Goal: Transaction & Acquisition: Purchase product/service

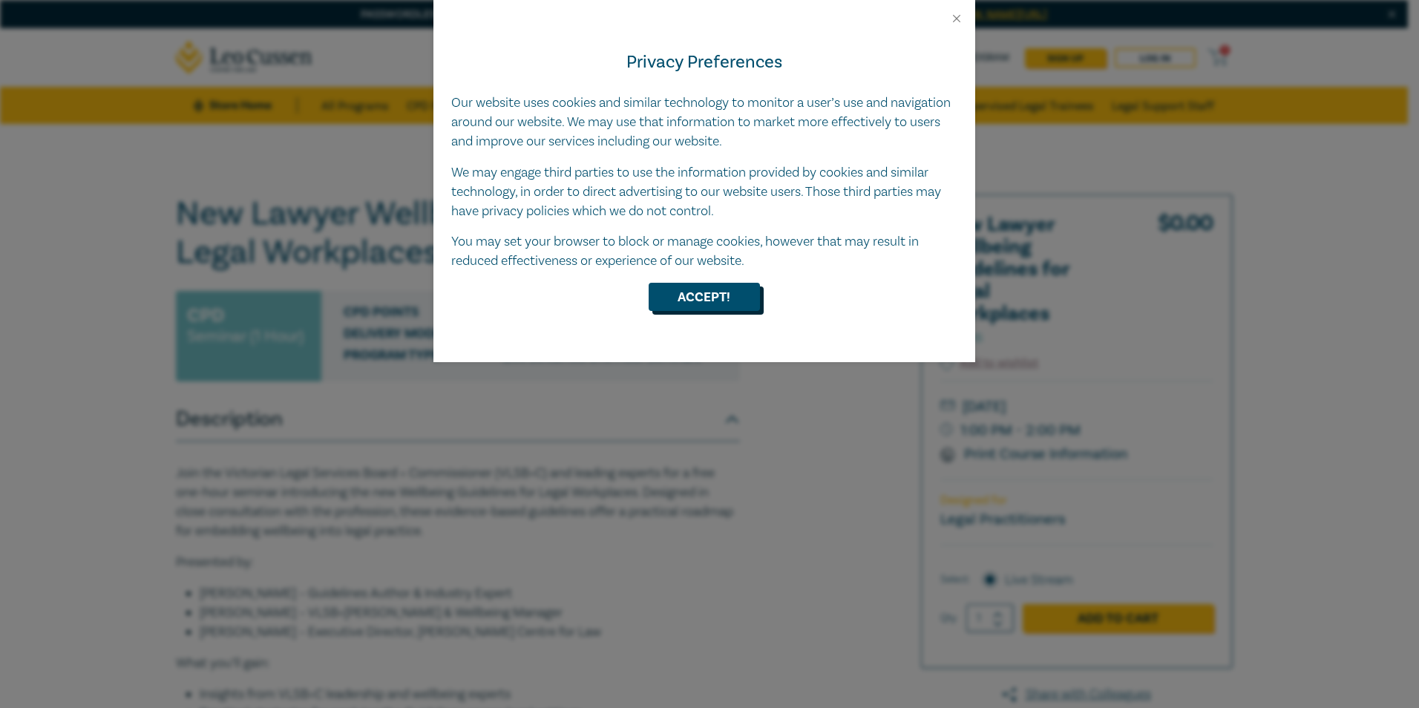
click at [734, 295] on button "Accept!" at bounding box center [703, 297] width 111 height 28
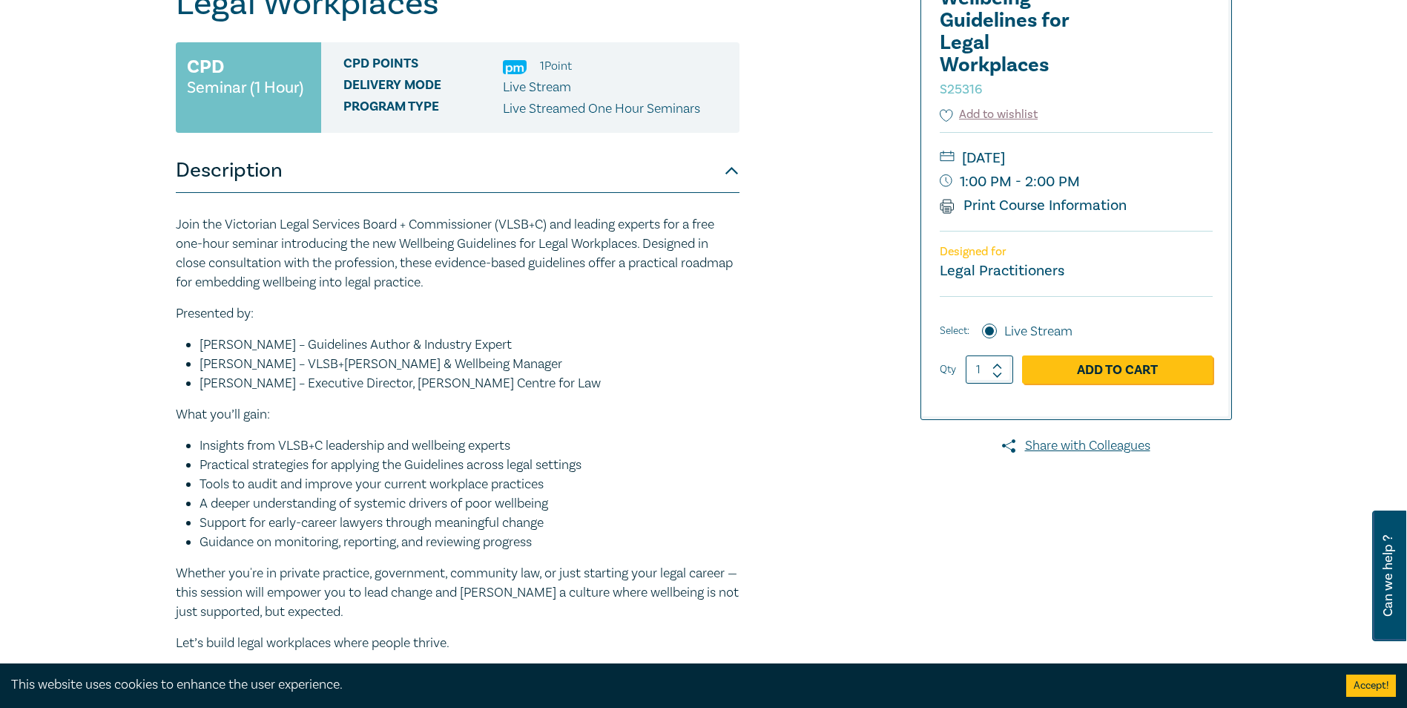
scroll to position [223, 0]
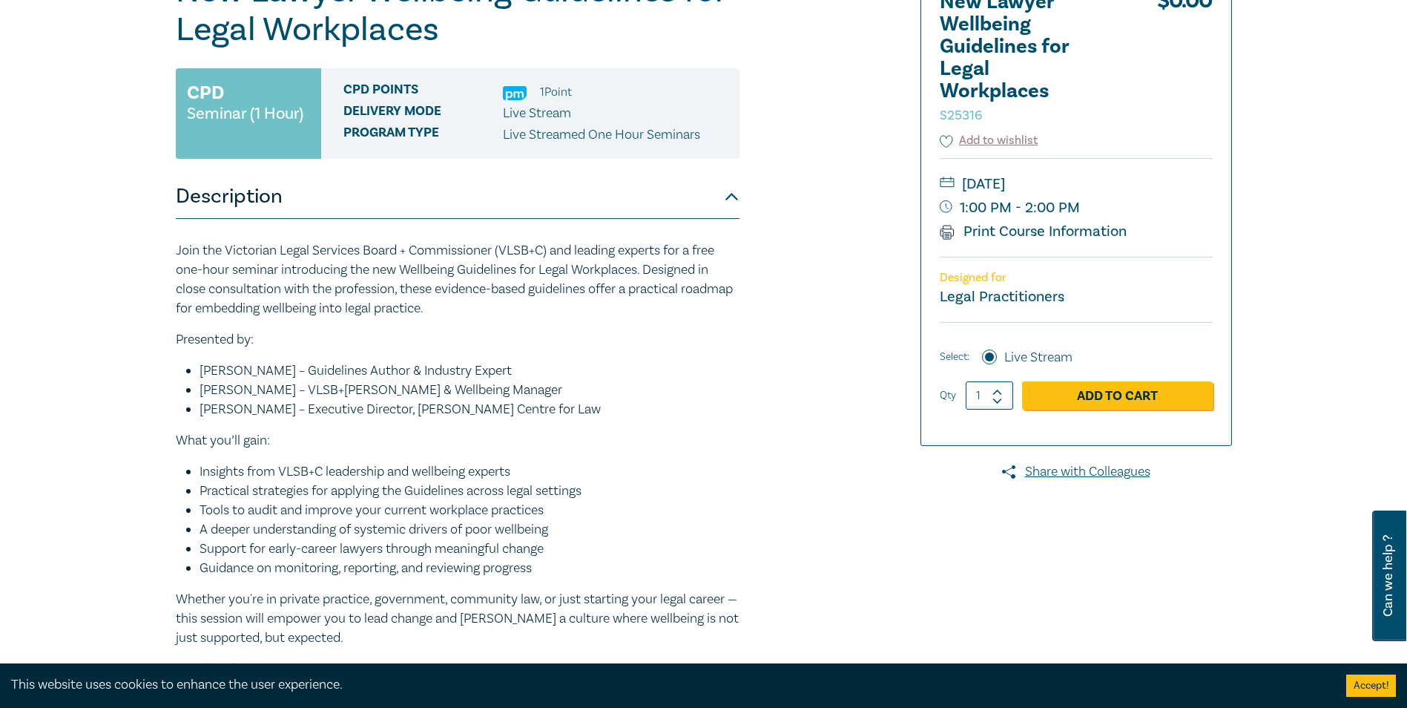
drag, startPoint x: 1114, startPoint y: 240, endPoint x: 1074, endPoint y: 180, distance: 71.6
click at [1074, 180] on div "[DATE] 1:00 PM - 2:00 PM Print Course Information" at bounding box center [1076, 207] width 273 height 99
drag, startPoint x: 1074, startPoint y: 180, endPoint x: 1189, endPoint y: 257, distance: 137.9
click at [1189, 257] on div "Designed for Legal Practitioners" at bounding box center [1076, 289] width 273 height 65
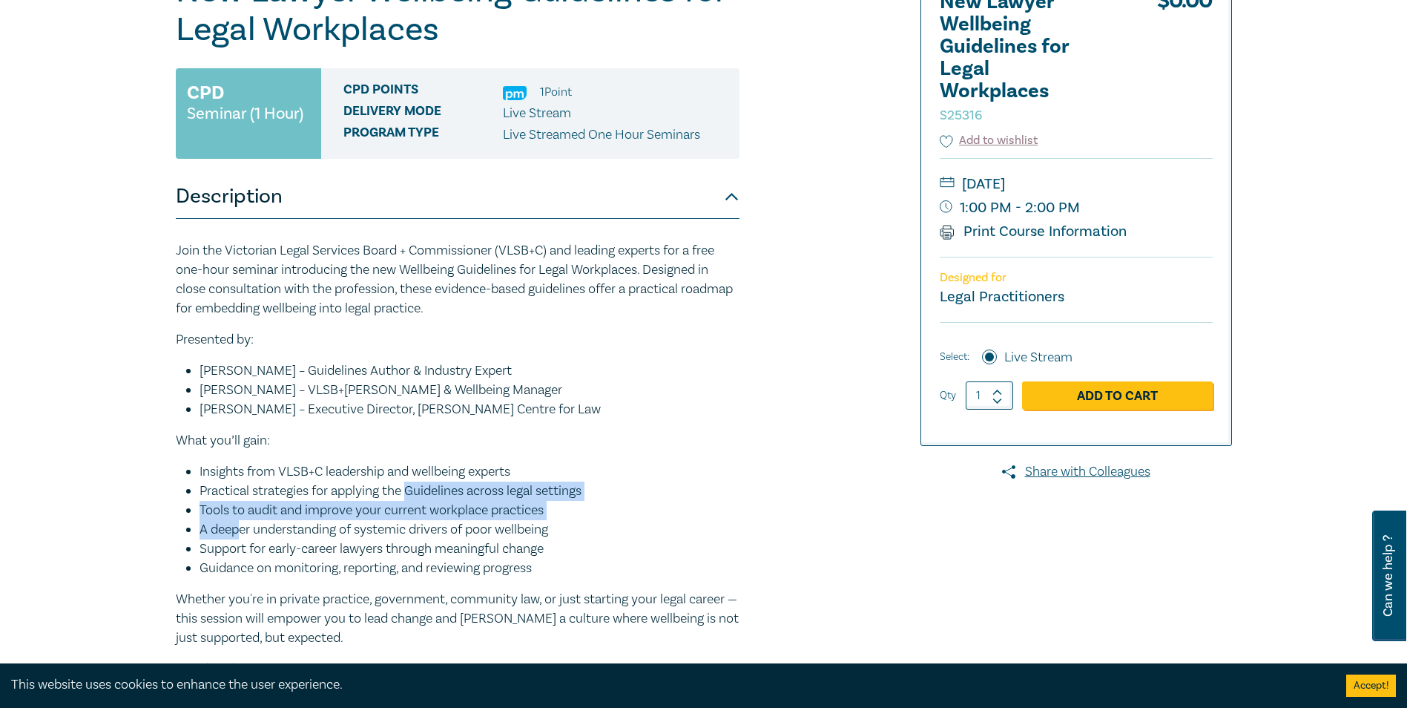
drag, startPoint x: 232, startPoint y: 525, endPoint x: 406, endPoint y: 494, distance: 176.3
click at [406, 494] on ul "Insights from VLSB+C leadership and wellbeing experts Practical strategies for …" at bounding box center [458, 520] width 564 height 116
drag, startPoint x: 406, startPoint y: 494, endPoint x: 514, endPoint y: 498, distance: 108.4
click at [514, 498] on li "Practical strategies for applying the Guidelines across legal settings" at bounding box center [470, 491] width 540 height 19
click at [633, 518] on li "Tools to audit and improve your current workplace practices" at bounding box center [470, 510] width 540 height 19
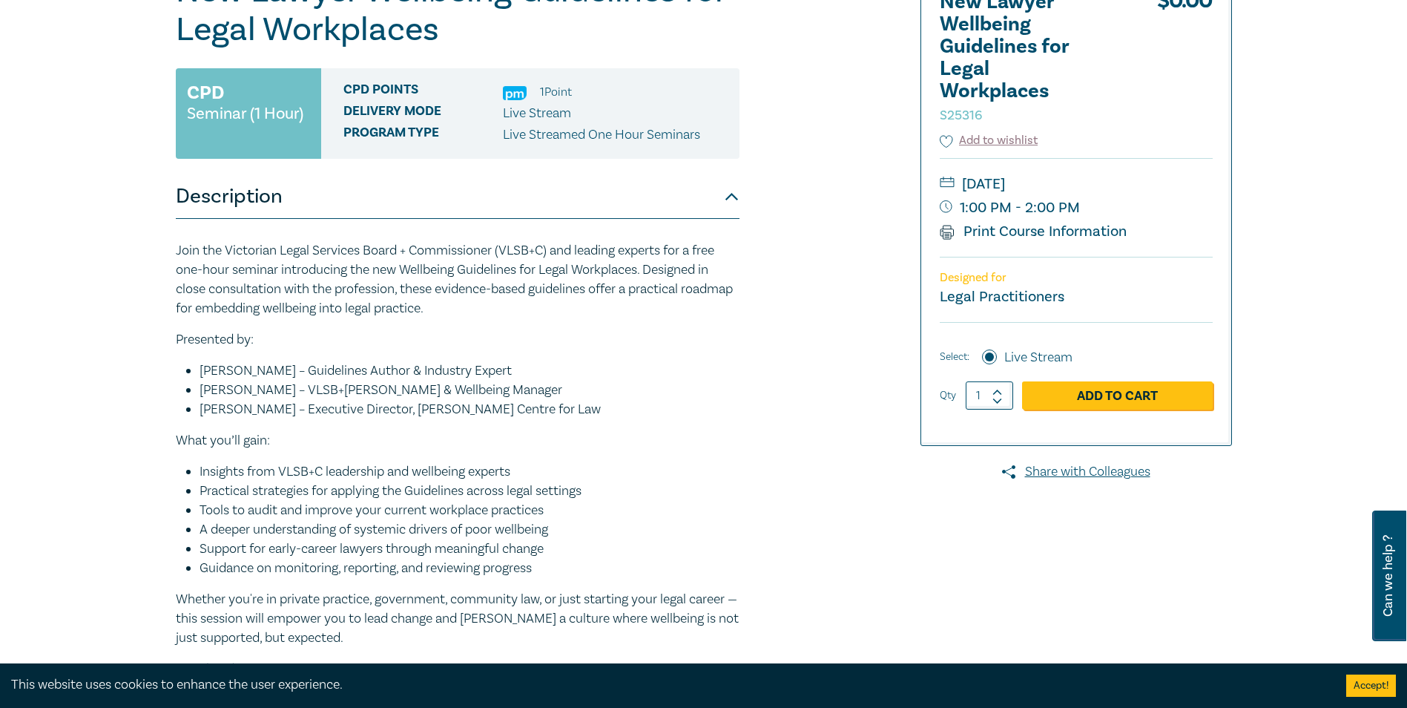
drag, startPoint x: 203, startPoint y: 508, endPoint x: 568, endPoint y: 519, distance: 365.2
click at [568, 519] on li "Tools to audit and improve your current workplace practices" at bounding box center [470, 510] width 540 height 19
drag, startPoint x: 210, startPoint y: 482, endPoint x: 469, endPoint y: 490, distance: 259.1
click at [469, 490] on li "Practical strategies for applying the Guidelines across legal settings" at bounding box center [470, 491] width 540 height 19
drag, startPoint x: 469, startPoint y: 490, endPoint x: 607, endPoint y: 530, distance: 143.5
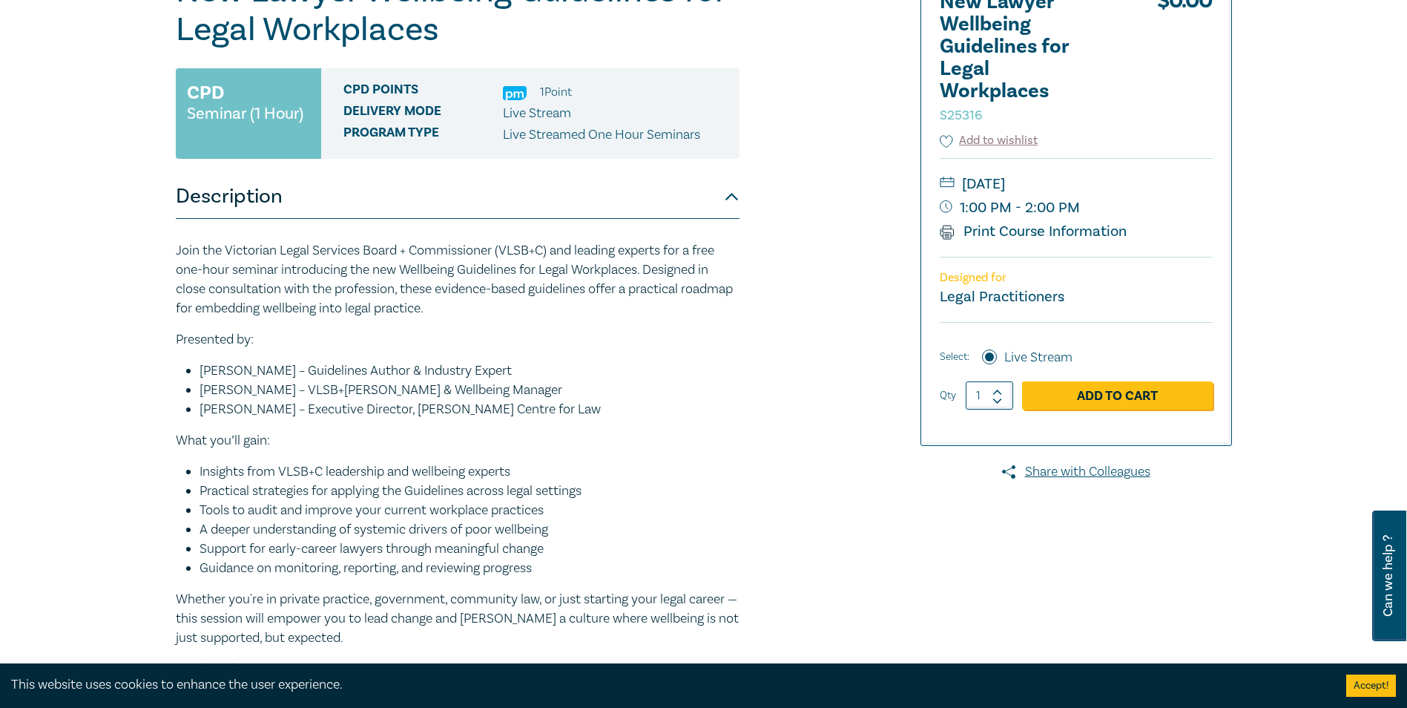
click at [607, 530] on li "A deeper understanding of systemic drivers of poor wellbeing" at bounding box center [470, 529] width 540 height 19
click at [1001, 387] on span at bounding box center [998, 391] width 10 height 9
type input "2"
click at [1079, 398] on link "Add to Cart" at bounding box center [1117, 395] width 191 height 28
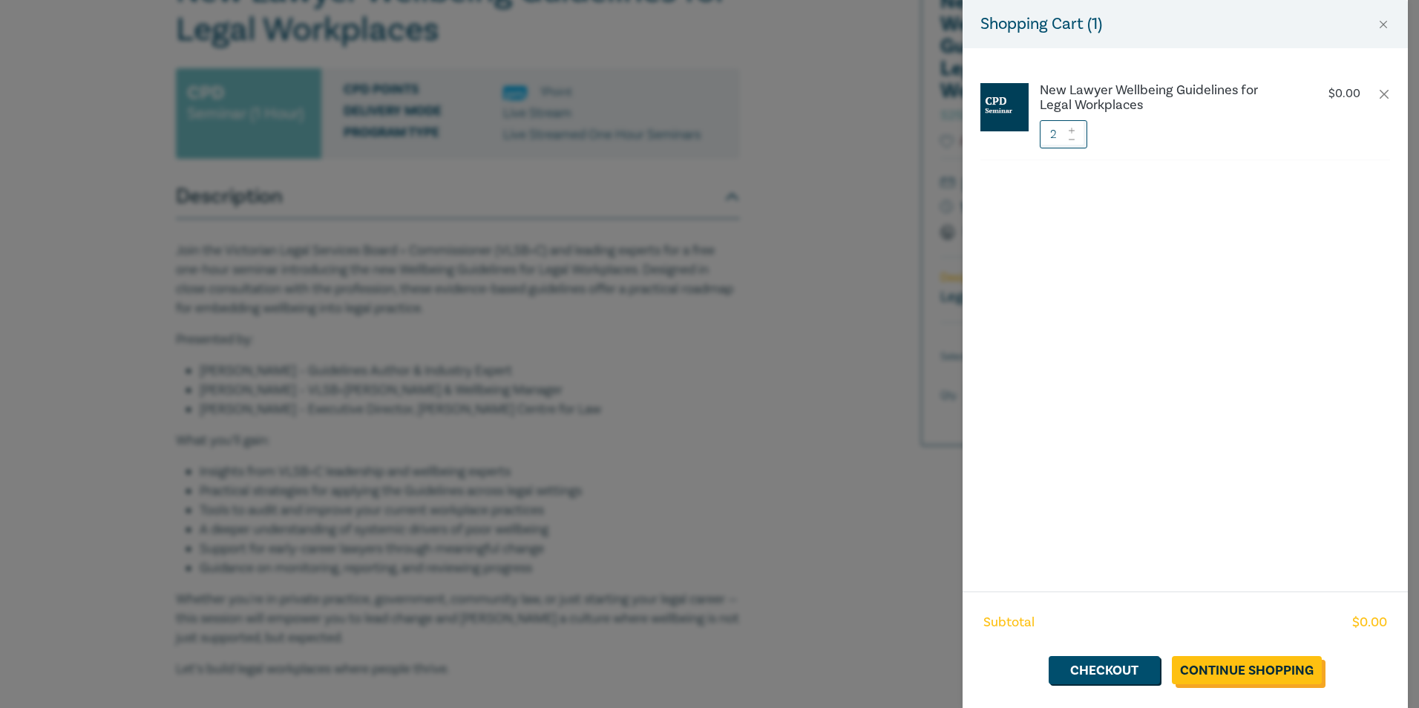
click at [1246, 678] on link "Continue Shopping" at bounding box center [1246, 670] width 150 height 28
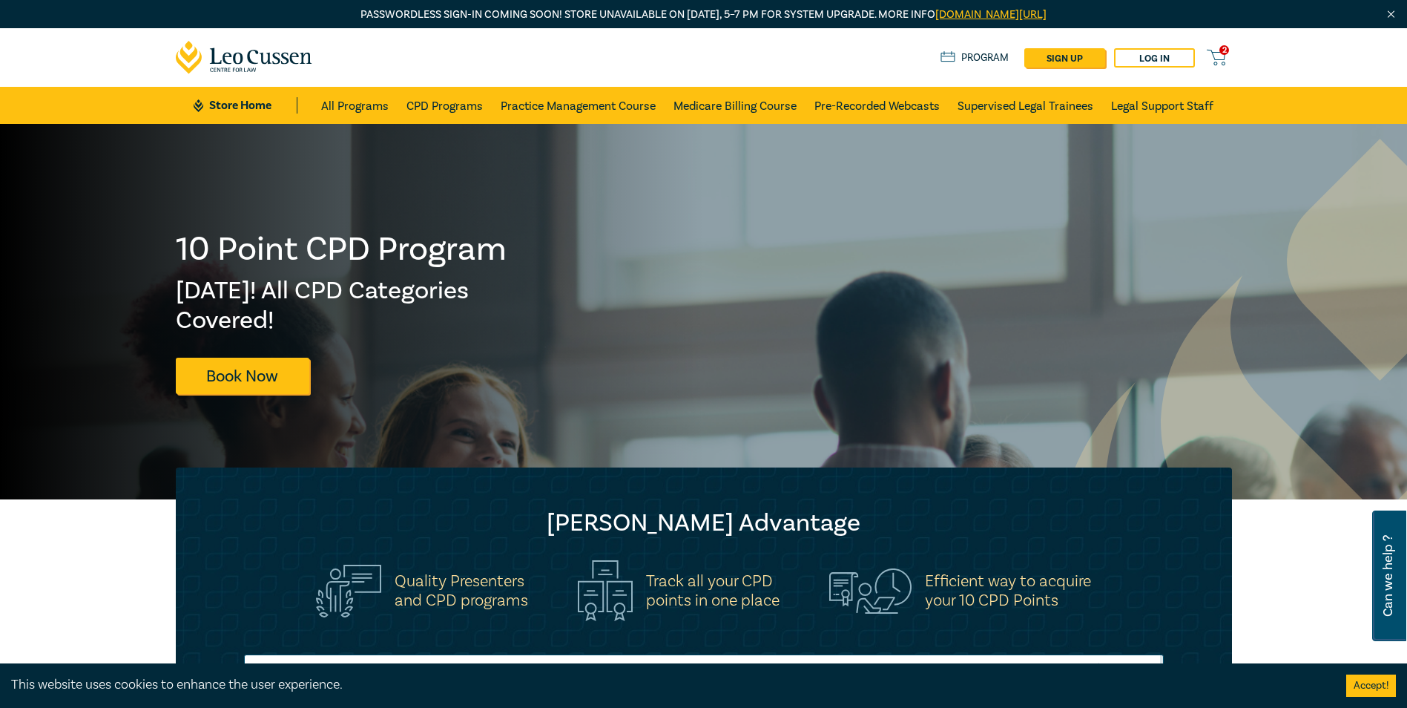
click at [1216, 61] on icon at bounding box center [1216, 57] width 19 height 19
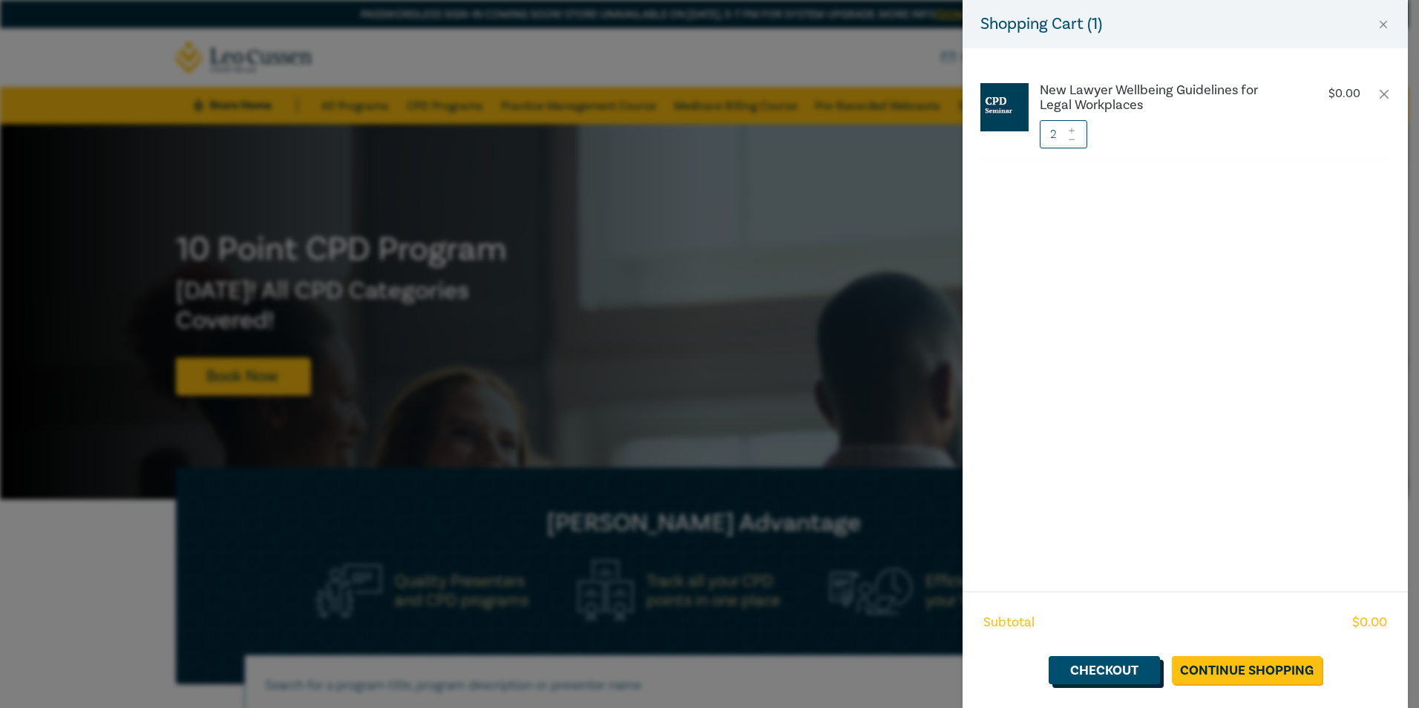
click at [1126, 666] on link "Checkout" at bounding box center [1103, 670] width 111 height 28
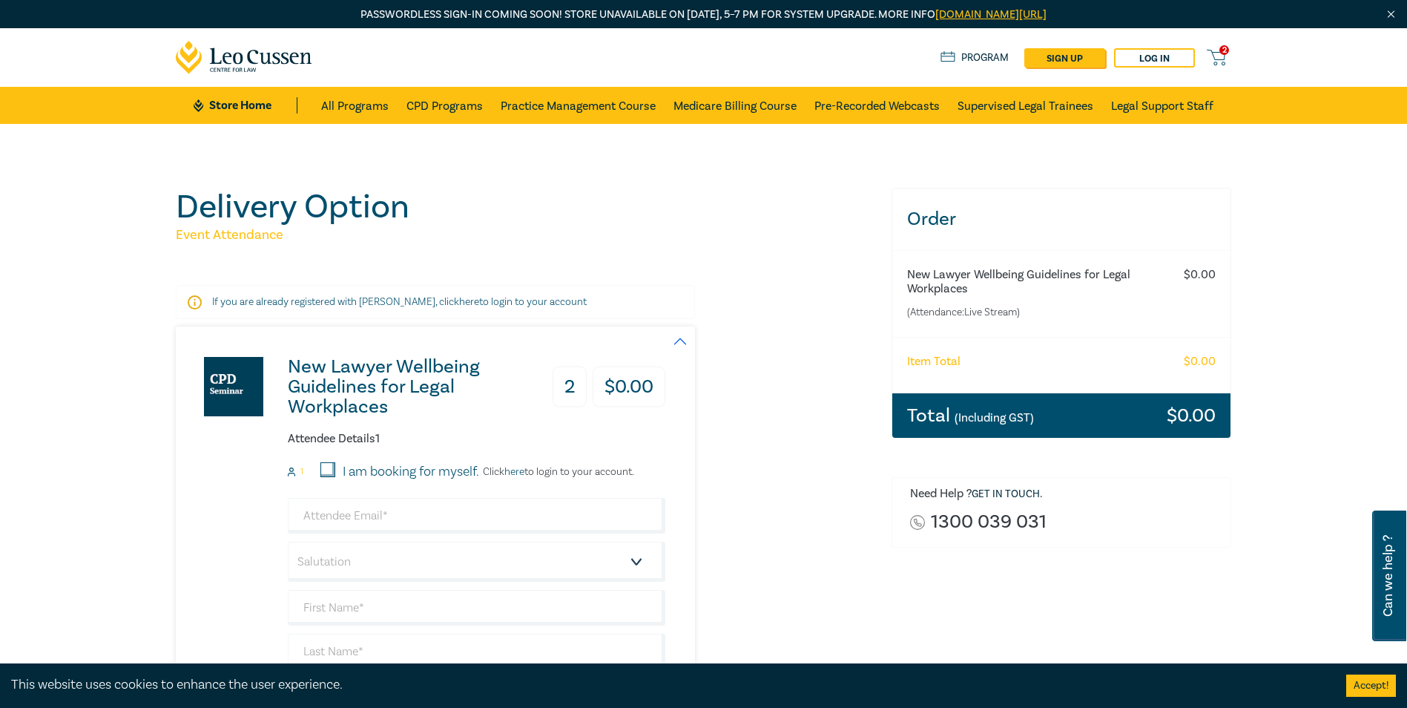
click at [323, 463] on input "I am booking for myself." at bounding box center [328, 469] width 15 height 15
checkbox input "true"
click at [468, 519] on input "email" at bounding box center [477, 516] width 378 height 36
type input "[EMAIL_ADDRESS][DOMAIN_NAME]"
type input "Maie"
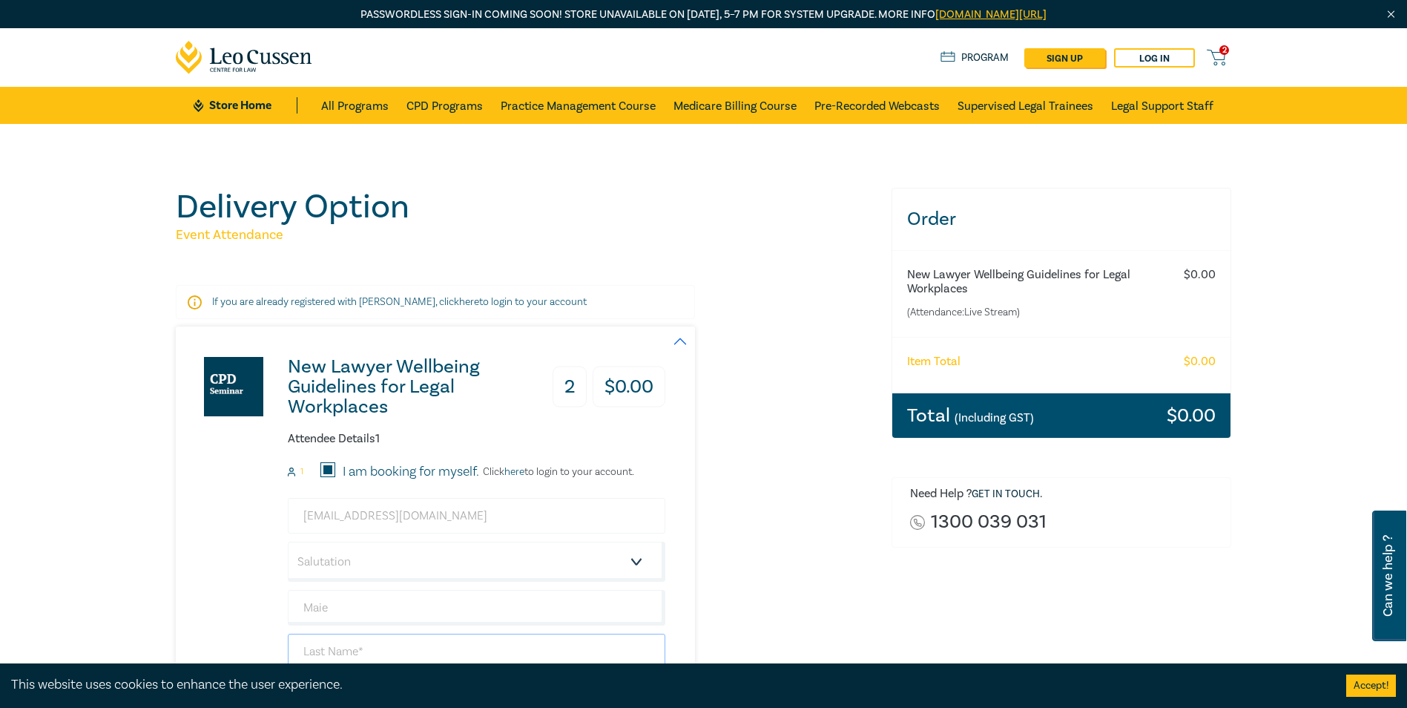
type input "[PERSON_NAME]"
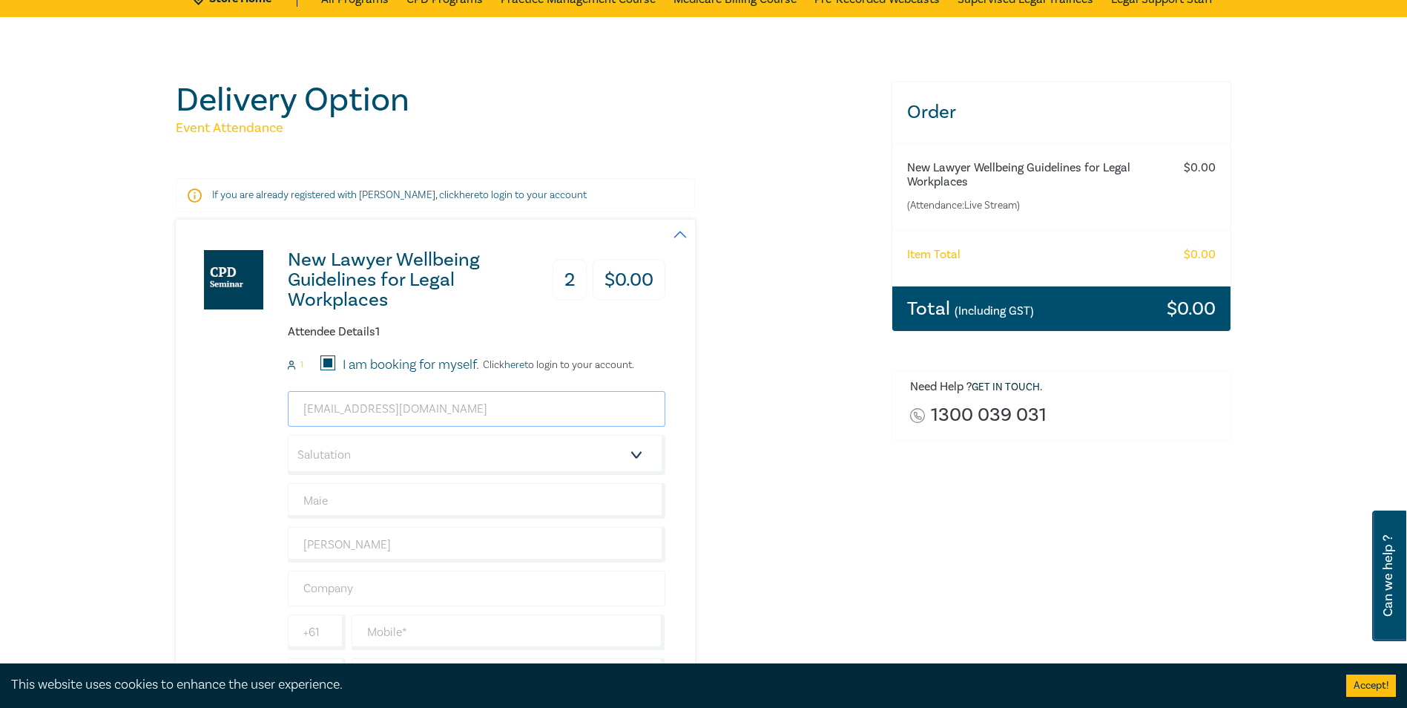
scroll to position [148, 0]
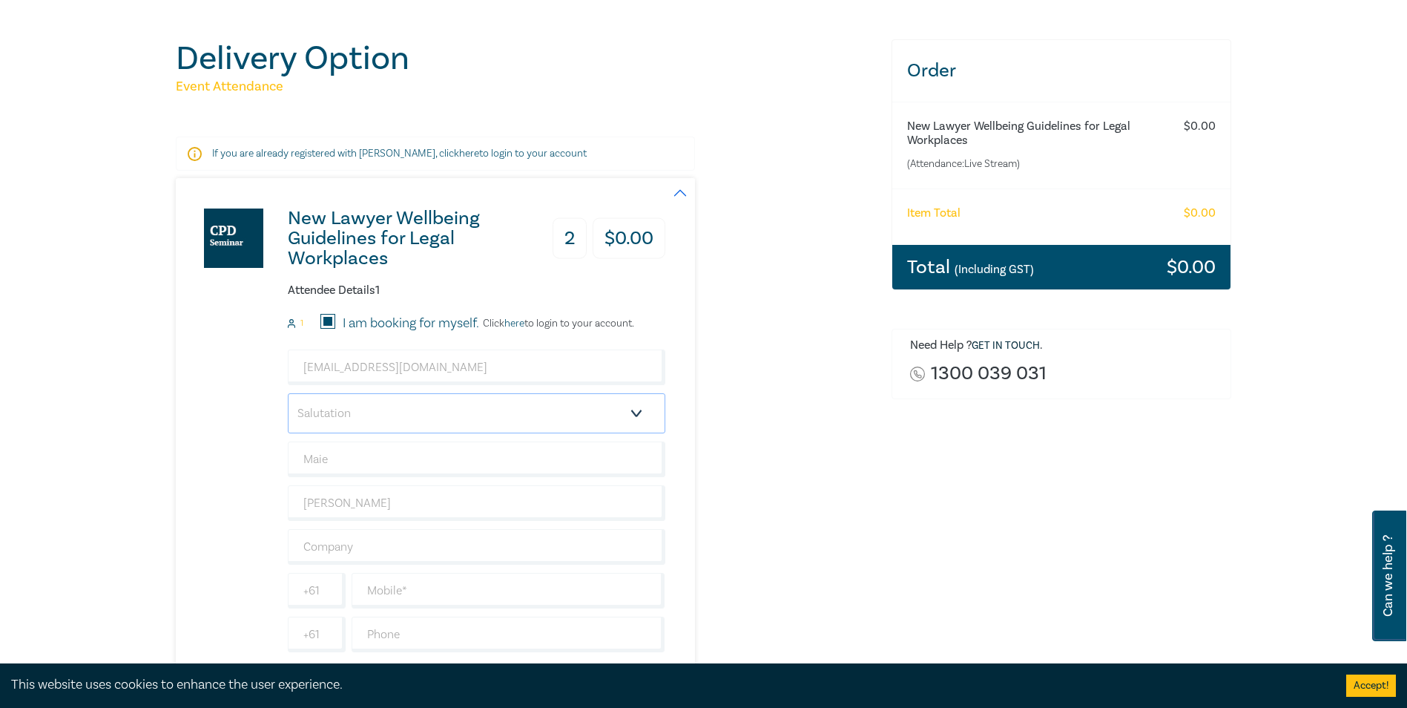
click at [435, 410] on select "Salutation Mr. Mrs. Ms. Miss Dr. Prof. Other" at bounding box center [477, 413] width 378 height 40
select select "Ms."
click at [288, 393] on select "Salutation Mr. Mrs. Ms. Miss Dr. Prof. Other" at bounding box center [477, 413] width 378 height 40
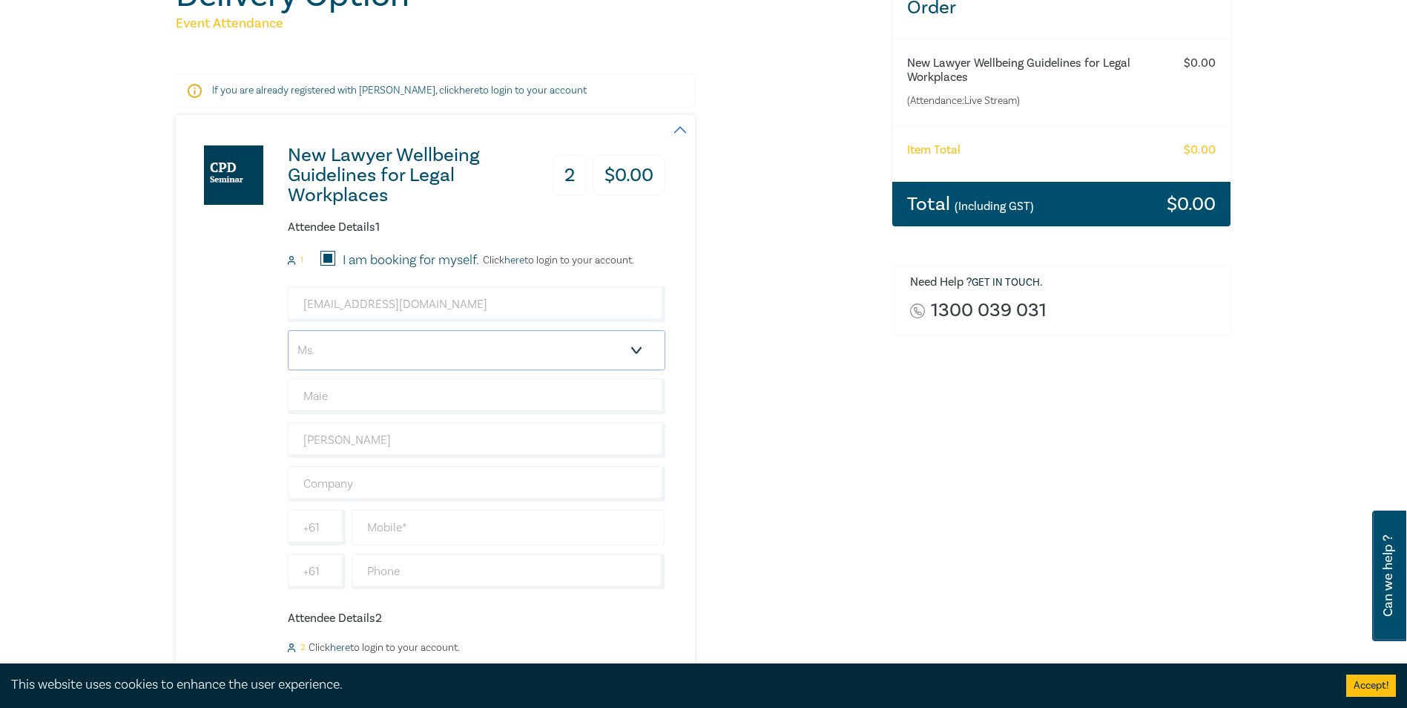
scroll to position [297, 0]
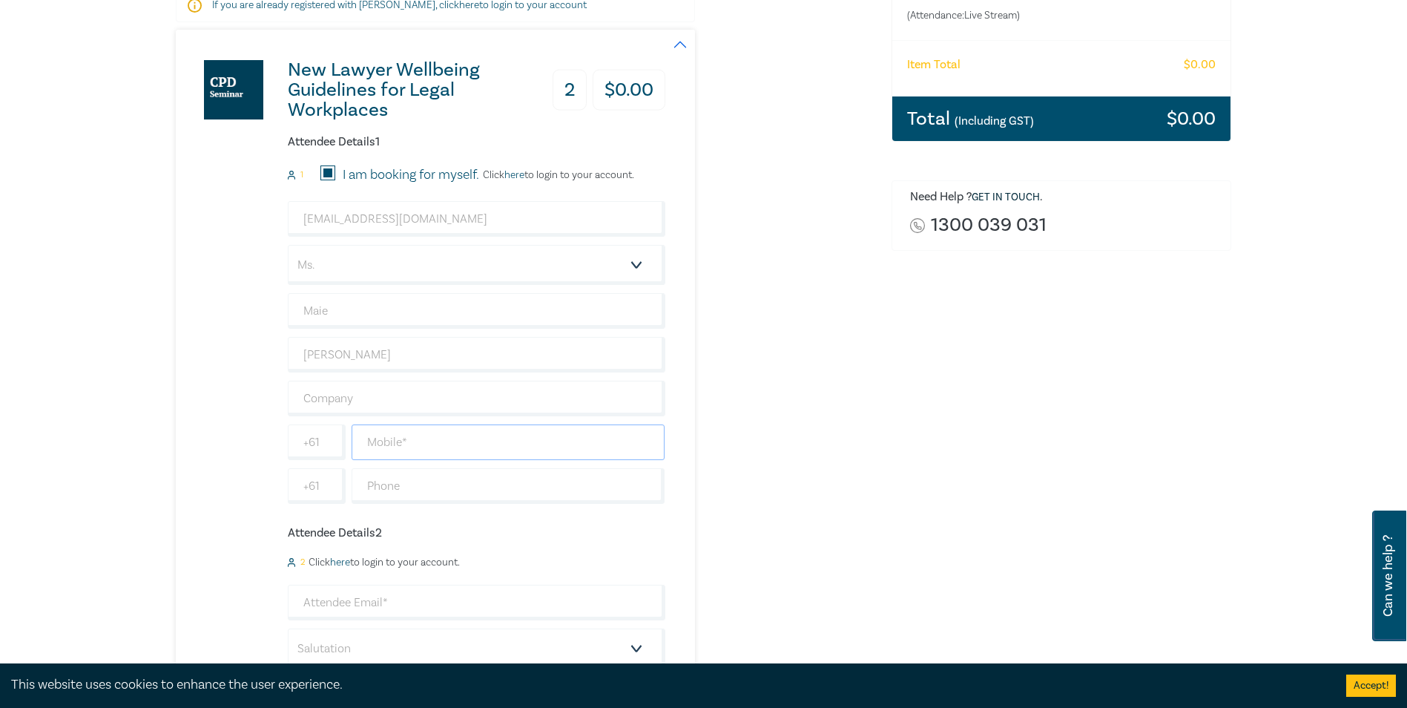
click at [417, 452] on input "text" at bounding box center [509, 442] width 314 height 36
type input "0419150166"
type input "Individual"
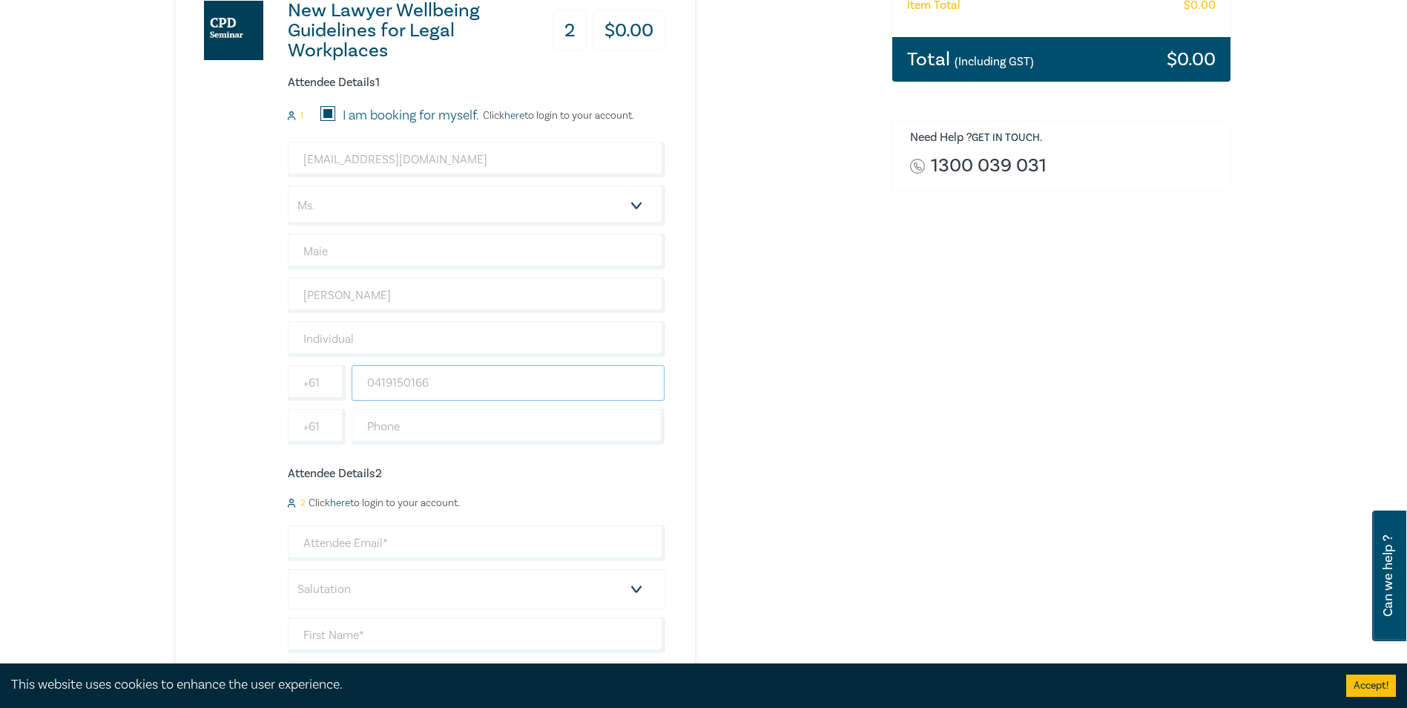
scroll to position [445, 0]
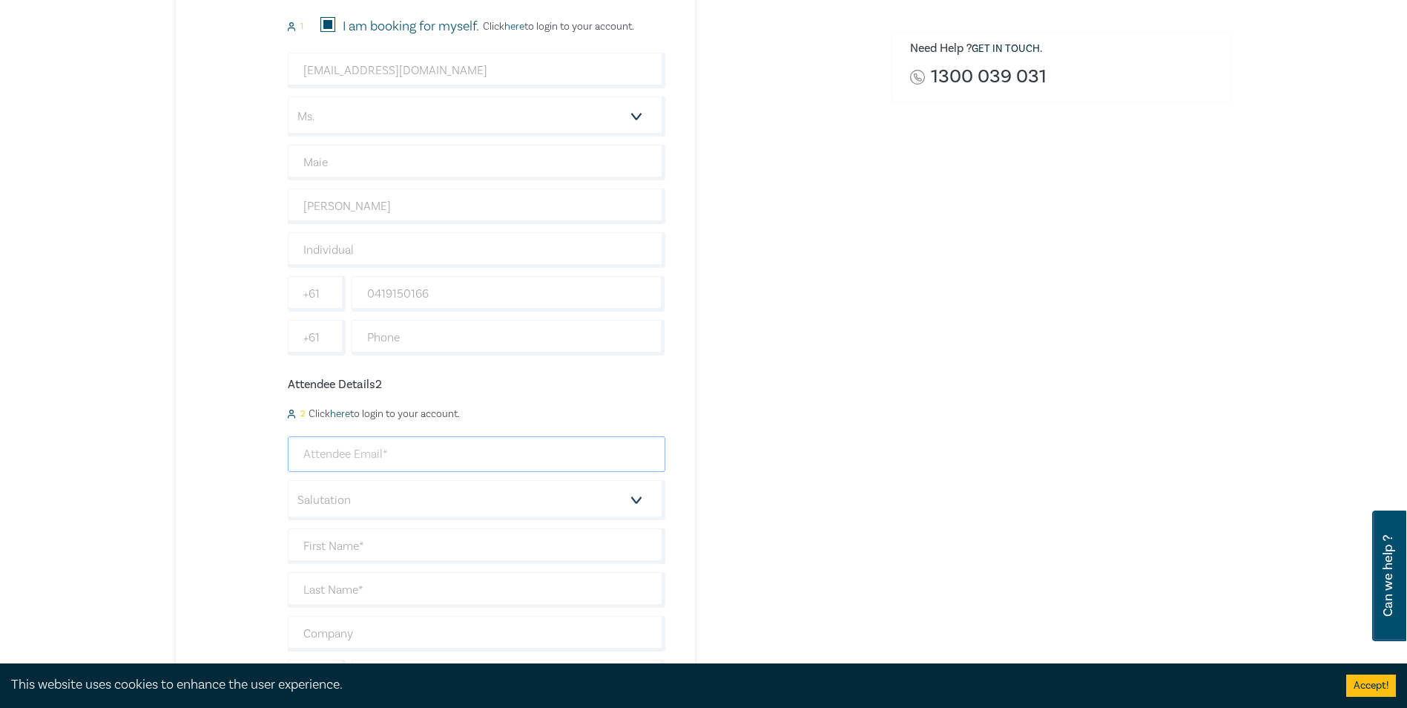
click at [418, 454] on input "email" at bounding box center [477, 454] width 378 height 36
type input "[EMAIL_ADDRESS][DOMAIN_NAME]"
type input "[PERSON_NAME]"
click at [421, 500] on select "Salutation Mr. Mrs. Ms. Miss Dr. Prof. Other" at bounding box center [477, 500] width 378 height 40
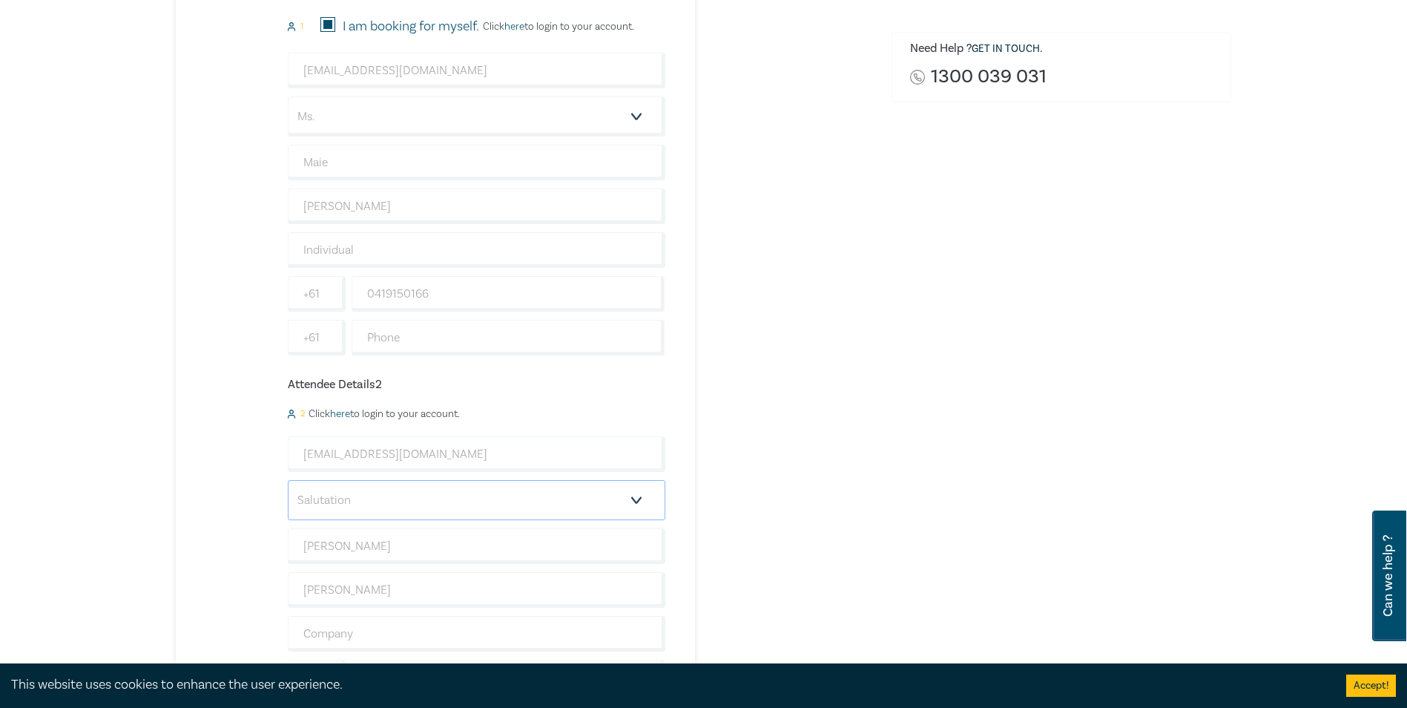
click at [421, 500] on select "Salutation Mr. Mrs. Ms. Miss Dr. Prof. Other" at bounding box center [477, 500] width 378 height 40
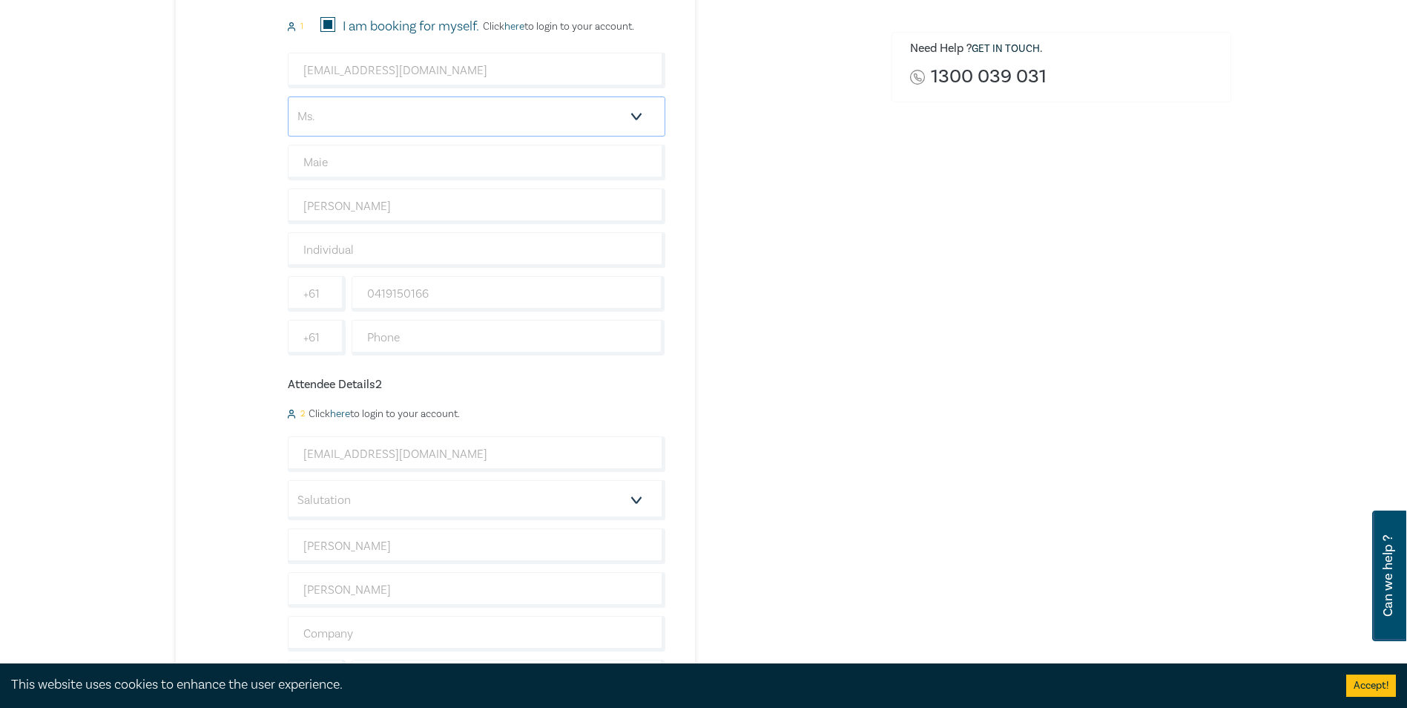
click at [611, 127] on select "Salutation Mr. Mrs. Ms. Miss Dr. Prof. Other" at bounding box center [477, 116] width 378 height 40
click at [853, 214] on div "New Lawyer Wellbeing Guidelines for Legal Workplaces 2 $ 0.00 Attendee Details …" at bounding box center [525, 327] width 698 height 892
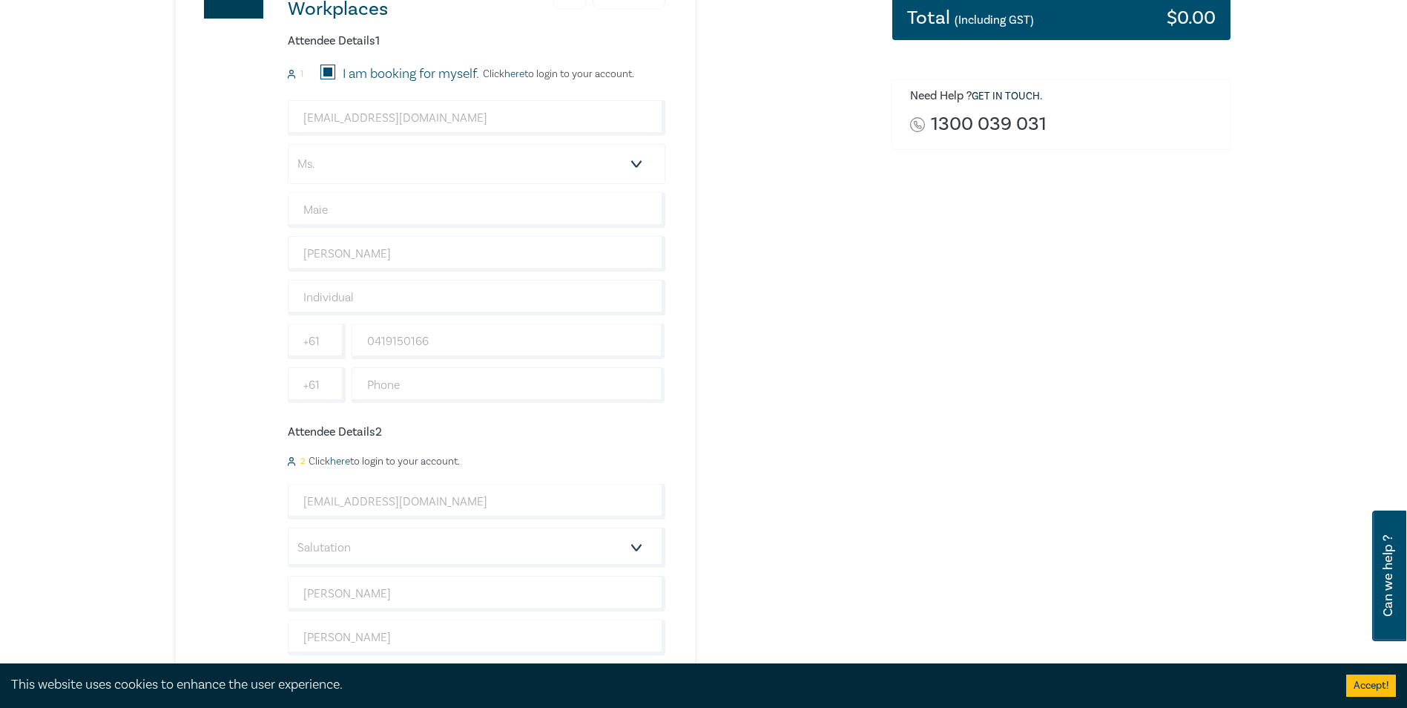
scroll to position [371, 0]
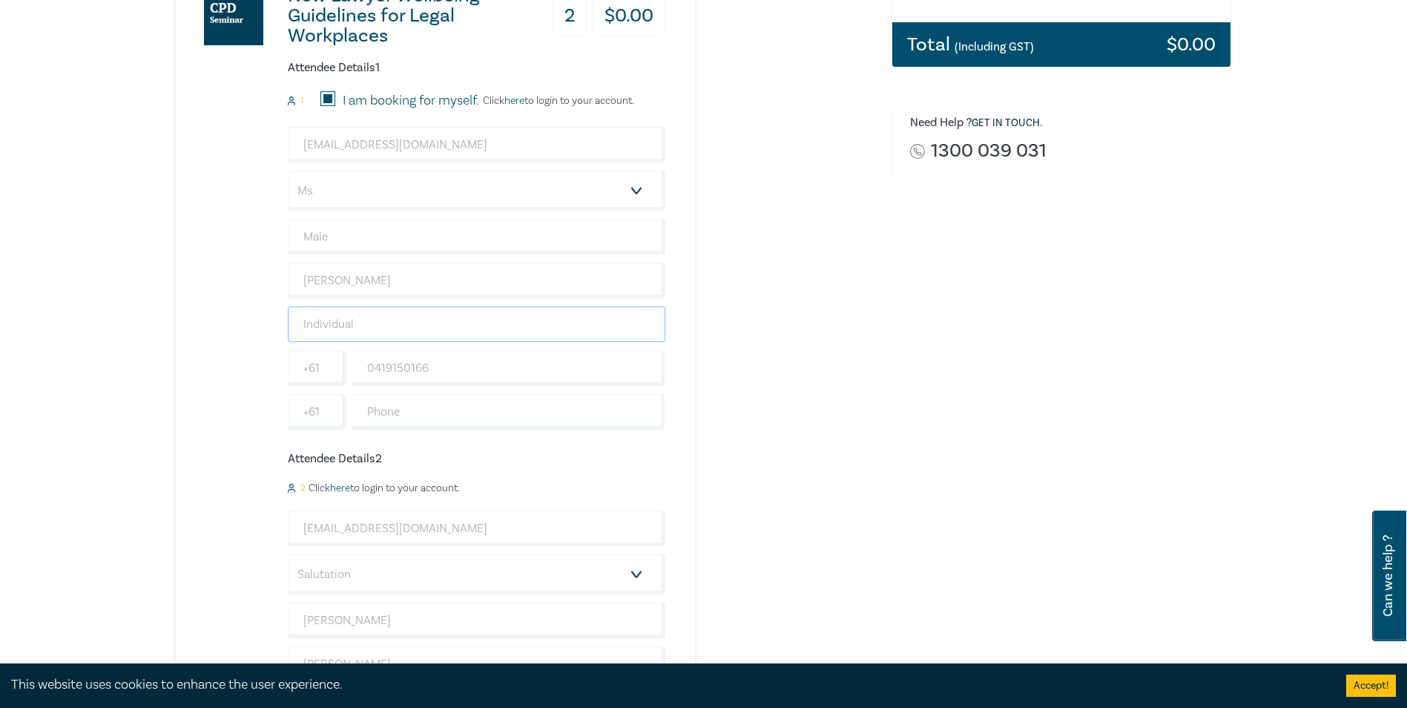
drag, startPoint x: 434, startPoint y: 325, endPoint x: 240, endPoint y: 326, distance: 193.6
click at [240, 326] on div "New Lawyer Wellbeing Guidelines for Legal Workplaces 2 $ 0.00 Attendee Details …" at bounding box center [421, 401] width 490 height 892
type input "Southside Justice"
click at [817, 385] on div "New Lawyer Wellbeing Guidelines for Legal Workplaces 2 $ 0.00 Attendee Details …" at bounding box center [525, 401] width 698 height 892
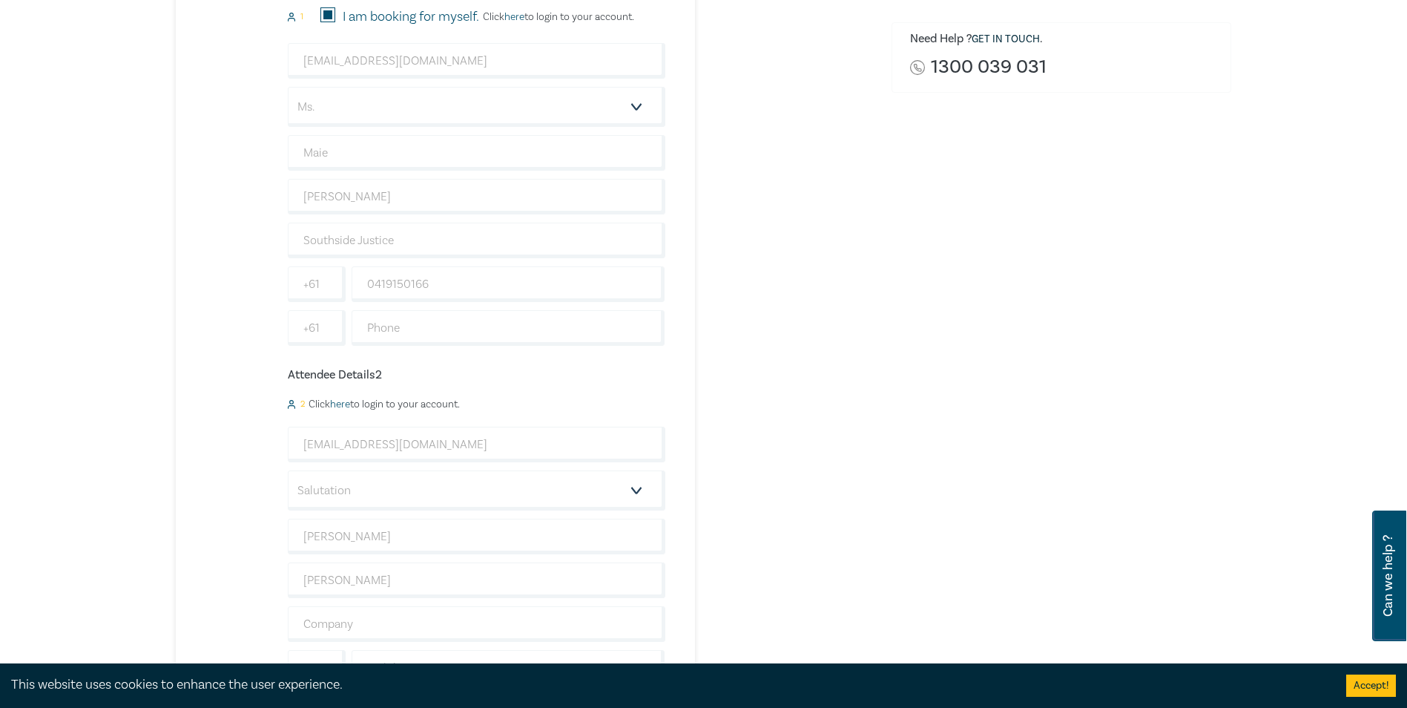
scroll to position [594, 0]
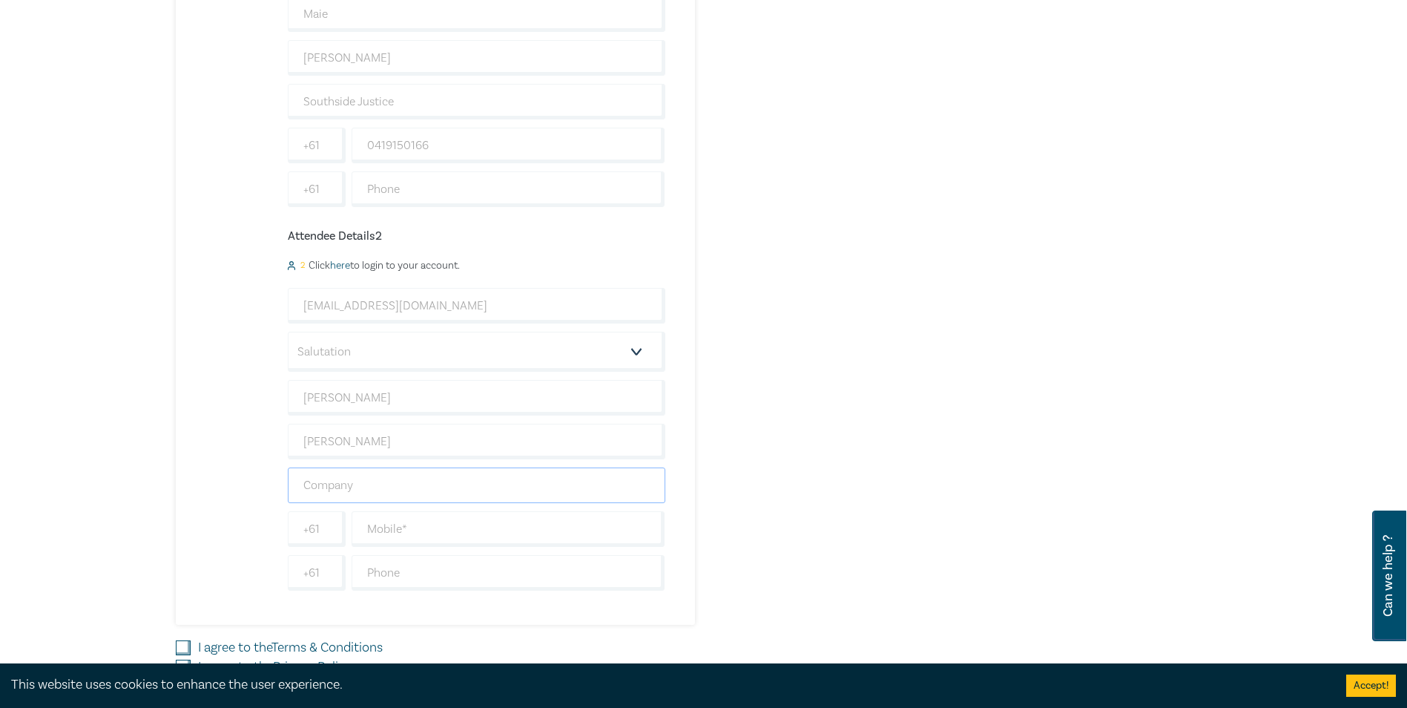
click at [459, 490] on input "text" at bounding box center [477, 485] width 378 height 36
type input "Southside Justice"
click at [484, 516] on input "text" at bounding box center [509, 529] width 314 height 36
type input "0417380271"
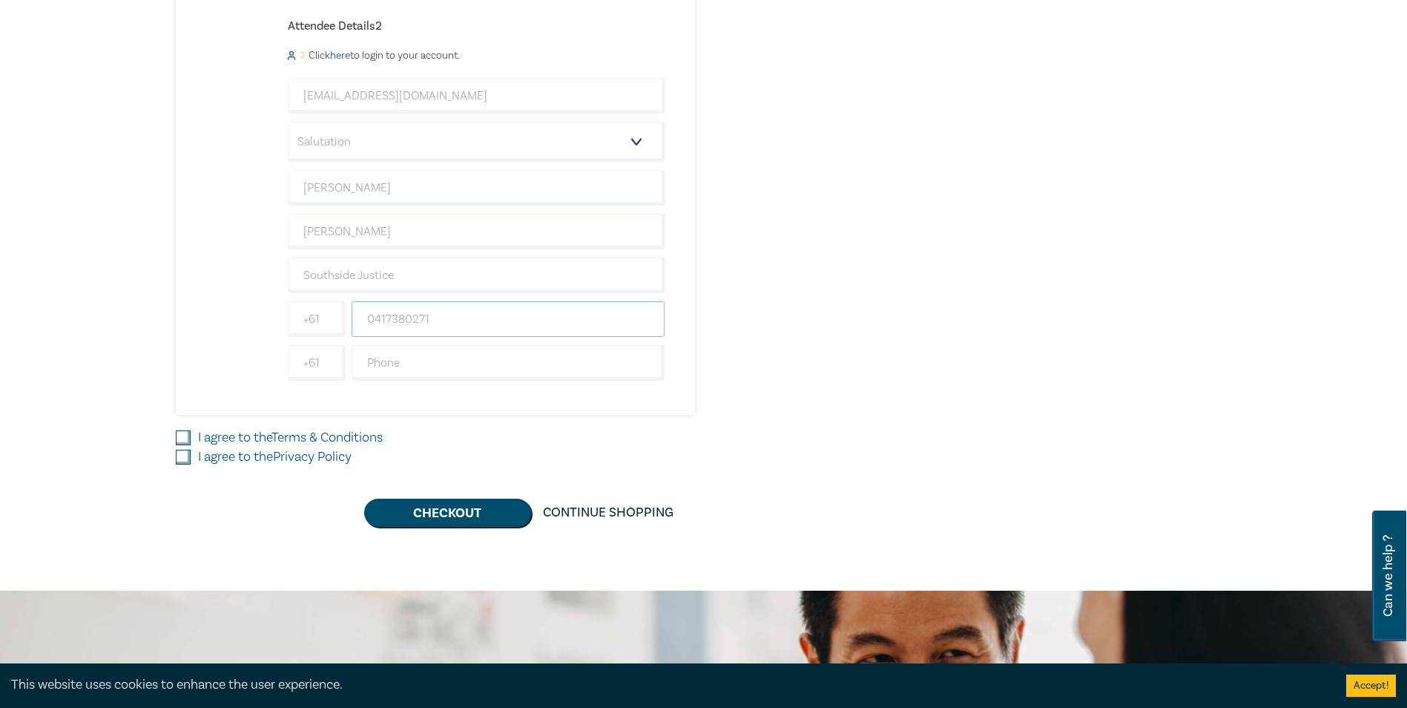
scroll to position [816, 0]
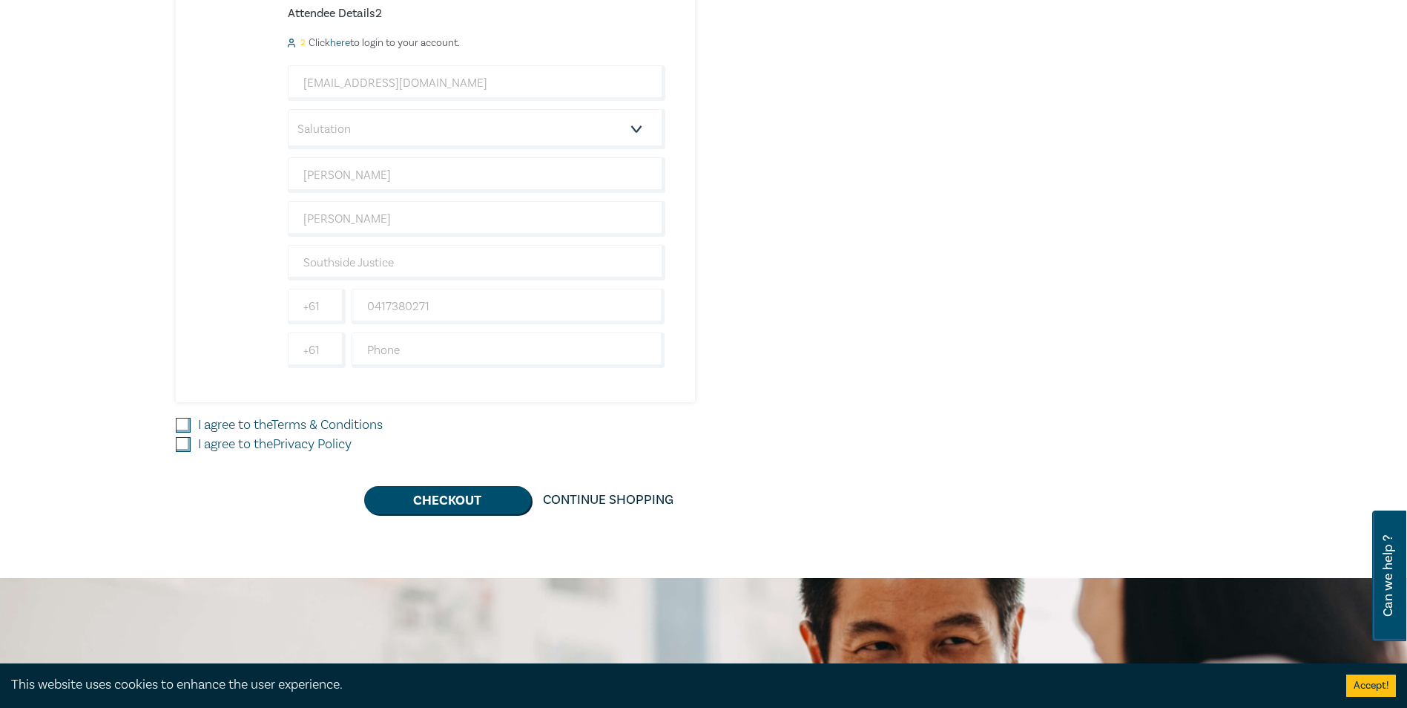
click at [183, 427] on input "I agree to the Terms & Conditions" at bounding box center [183, 425] width 15 height 15
checkbox input "true"
click at [180, 441] on input "I agree to the Privacy Policy" at bounding box center [183, 444] width 15 height 15
checkbox input "true"
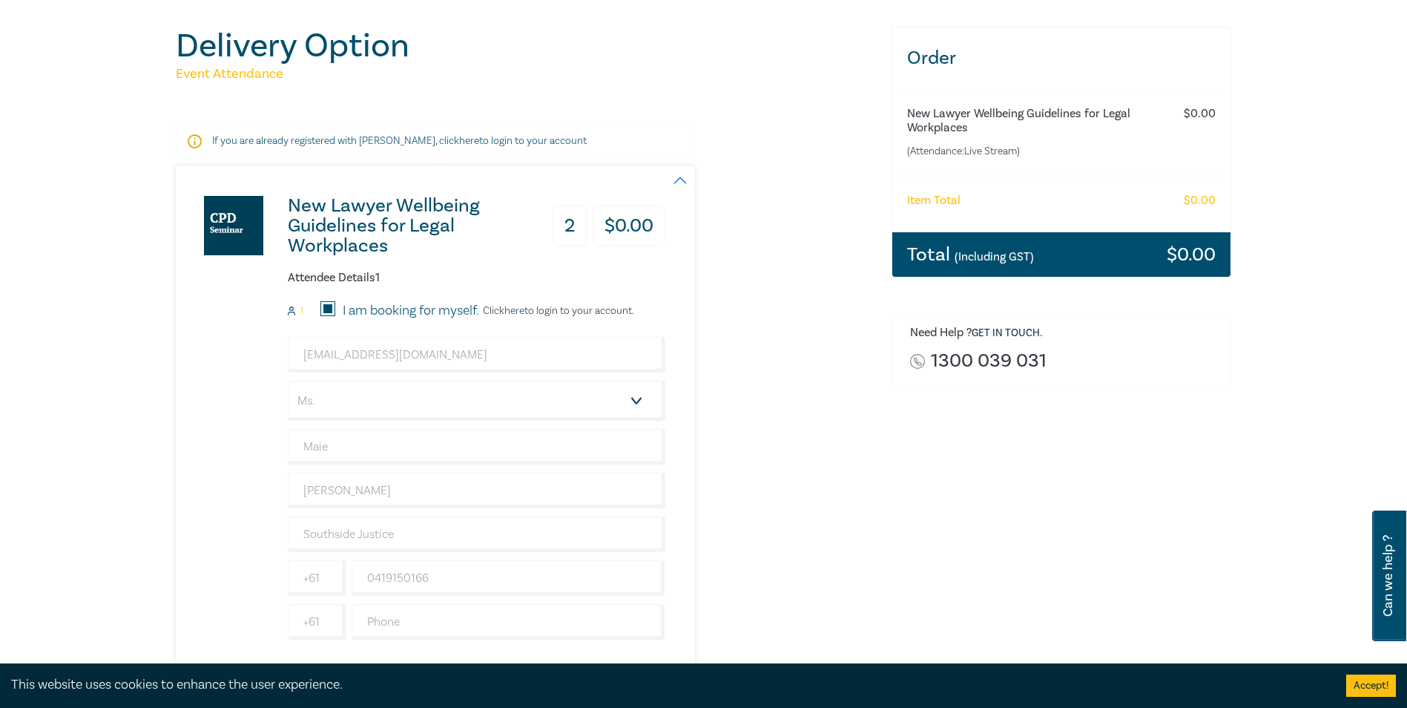
scroll to position [0, 0]
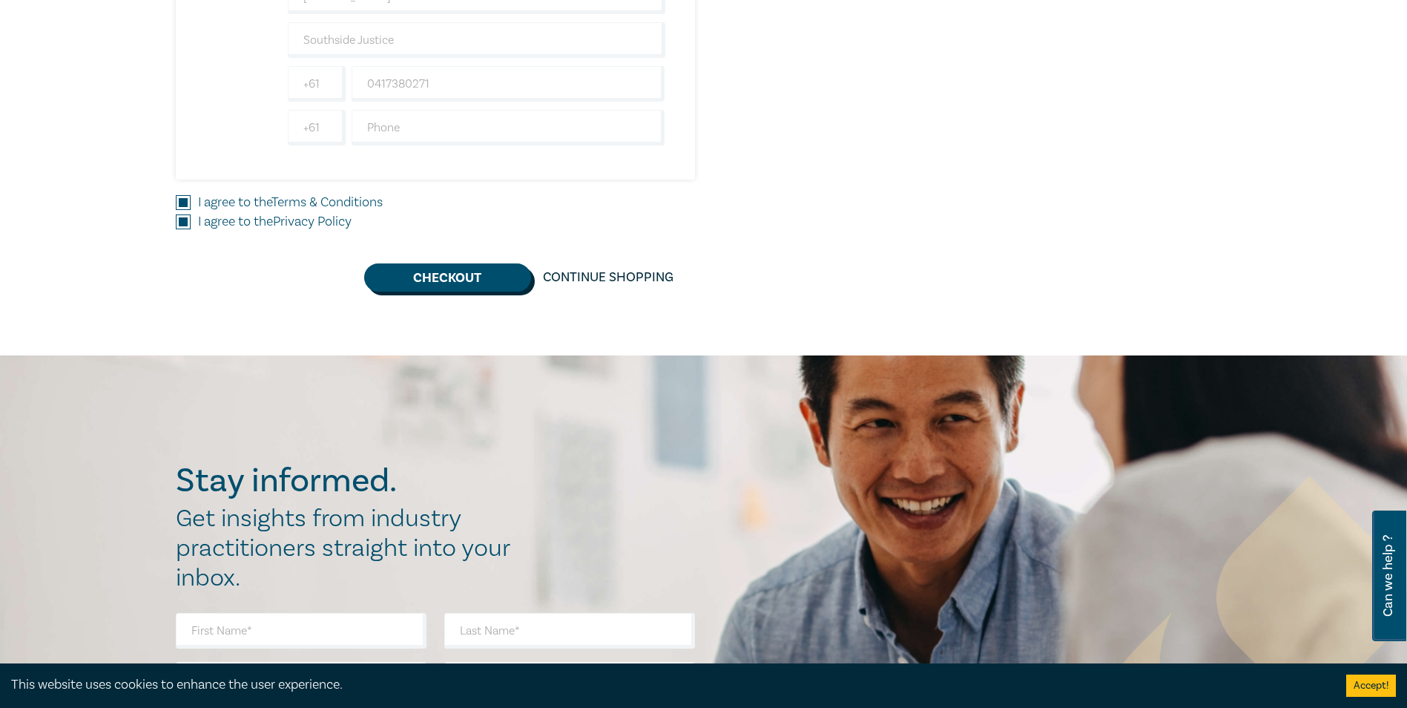
click at [473, 277] on button "Checkout" at bounding box center [447, 277] width 167 height 28
